Goal: Information Seeking & Learning: Learn about a topic

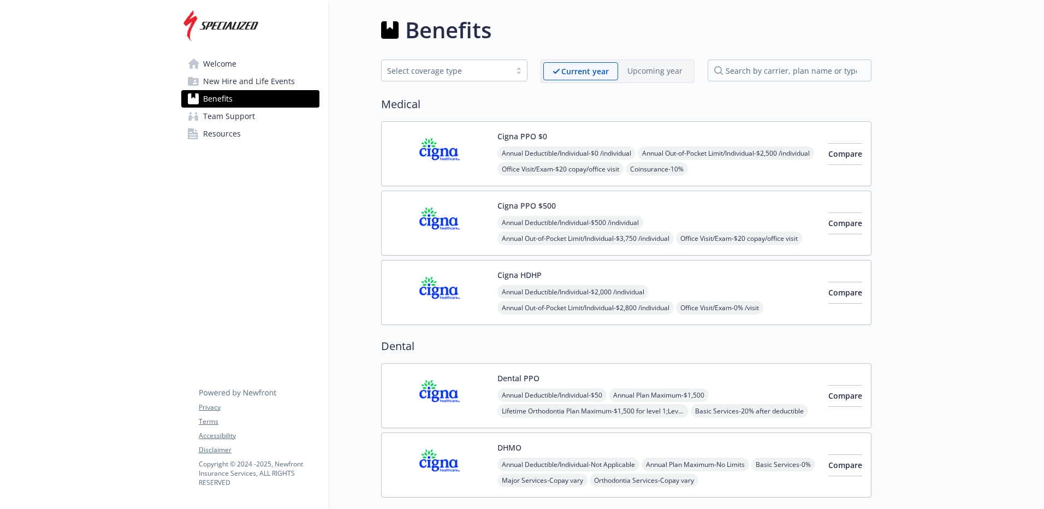
click at [225, 63] on span "Welcome" at bounding box center [219, 63] width 33 height 17
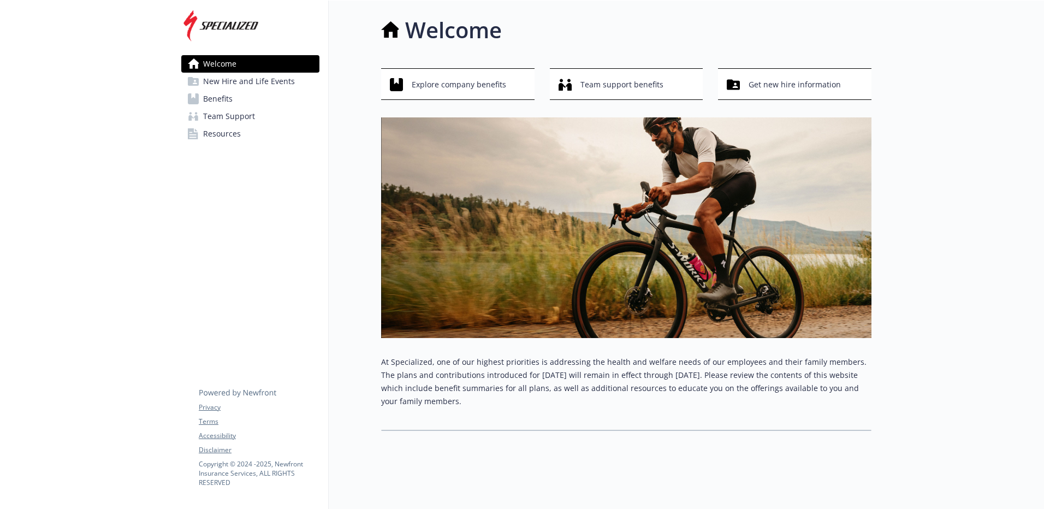
click at [233, 121] on span "Team Support" at bounding box center [229, 116] width 52 height 17
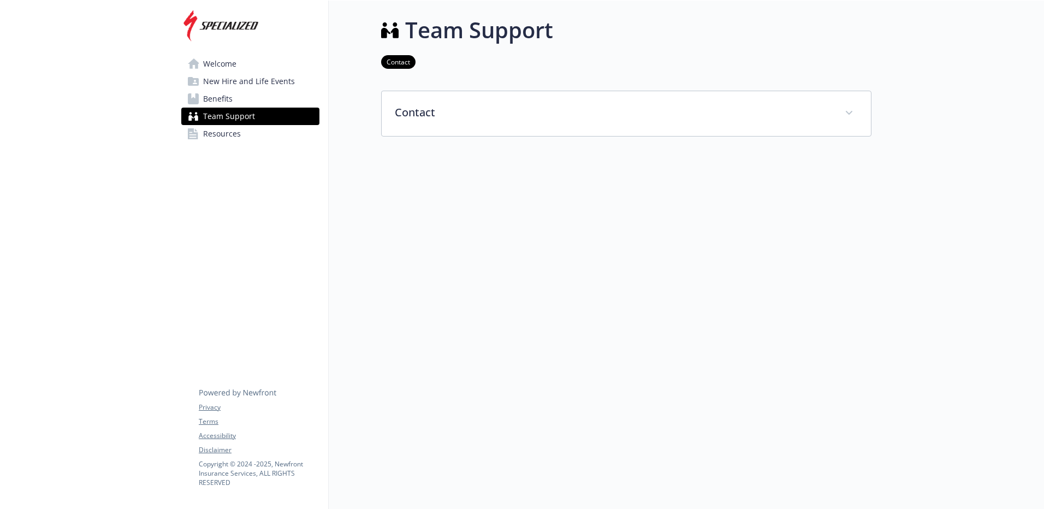
click at [246, 145] on div "Welcome New Hire and Life Events Benefits Team Support Resources Privacy Terms …" at bounding box center [251, 83] width 156 height 164
click at [241, 132] on link "Resources" at bounding box center [250, 133] width 138 height 17
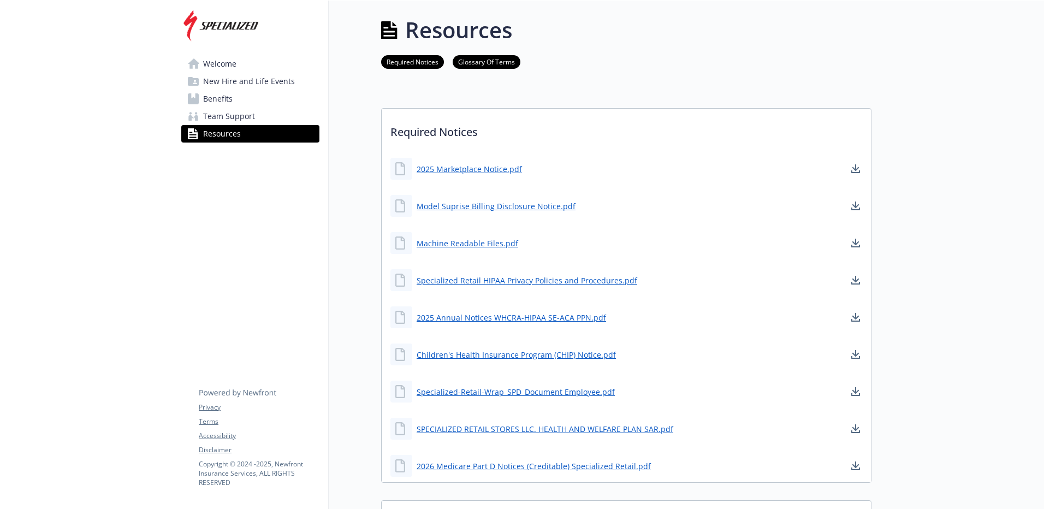
click at [232, 99] on span "Benefits" at bounding box center [217, 98] width 29 height 17
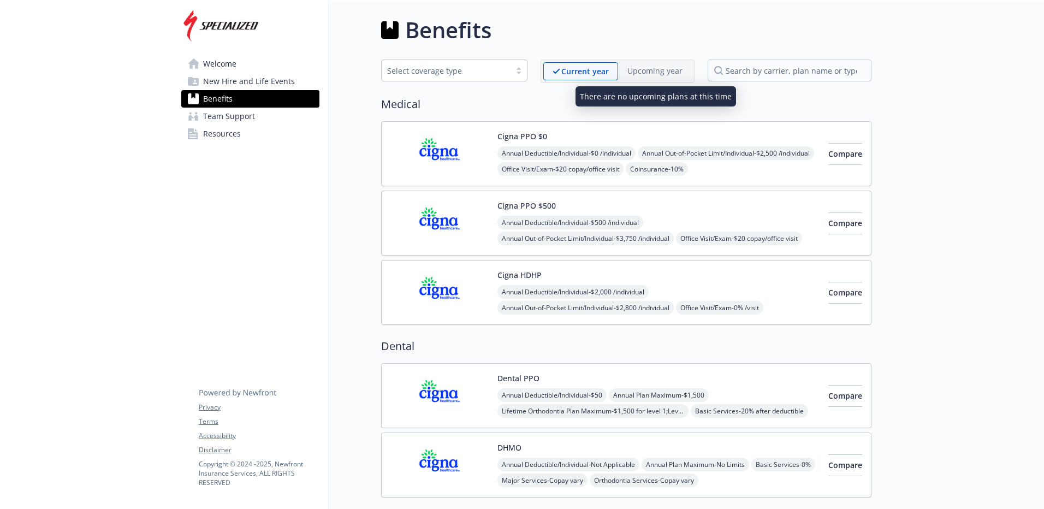
click at [665, 74] on p "Upcoming year" at bounding box center [654, 70] width 55 height 11
click at [661, 68] on p "Upcoming year" at bounding box center [654, 70] width 55 height 11
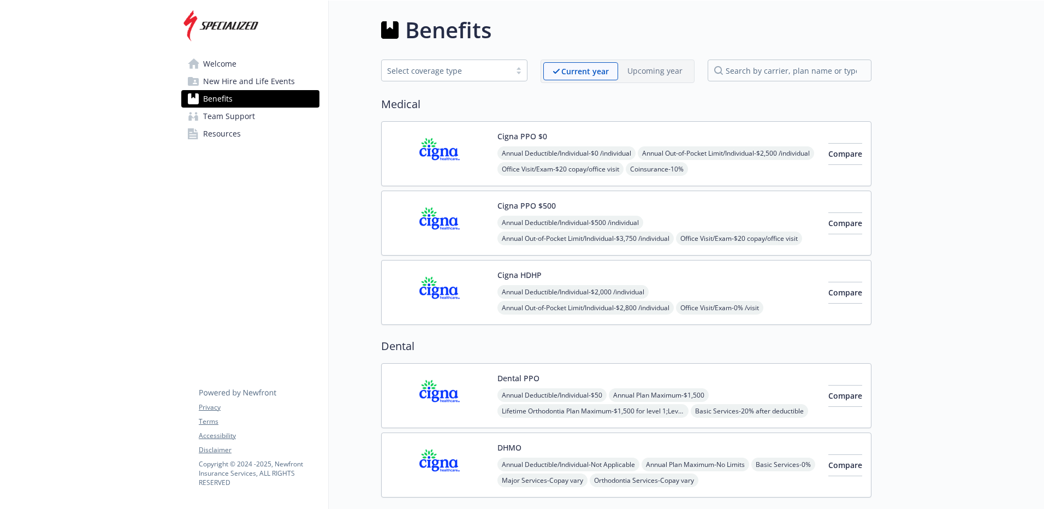
drag, startPoint x: 661, startPoint y: 68, endPoint x: 628, endPoint y: 41, distance: 41.9
click at [628, 41] on div "Benefits" at bounding box center [626, 30] width 490 height 33
